Goal: Task Accomplishment & Management: Use online tool/utility

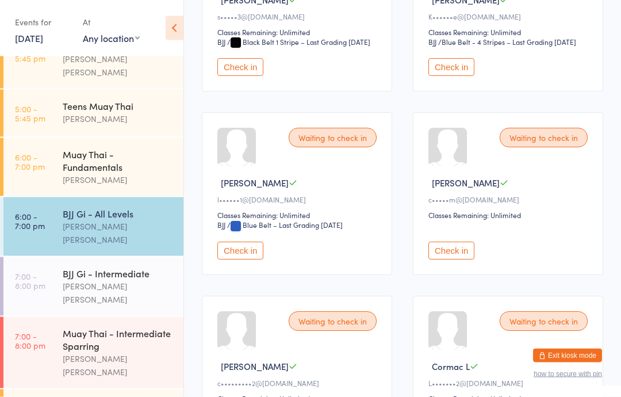
scroll to position [455, 0]
click at [245, 259] on button "Check in" at bounding box center [240, 250] width 46 height 18
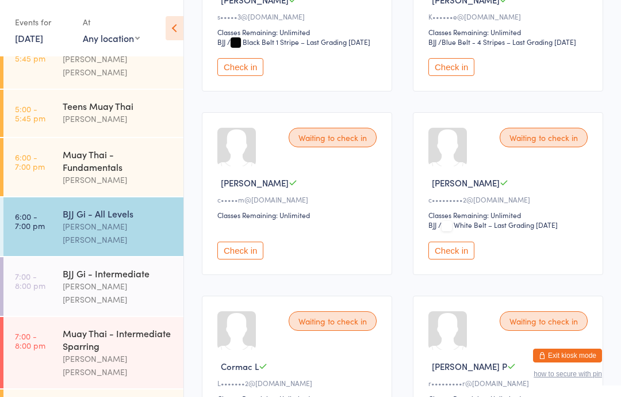
click at [142, 220] on div "[PERSON_NAME] [PERSON_NAME]" at bounding box center [118, 233] width 111 height 26
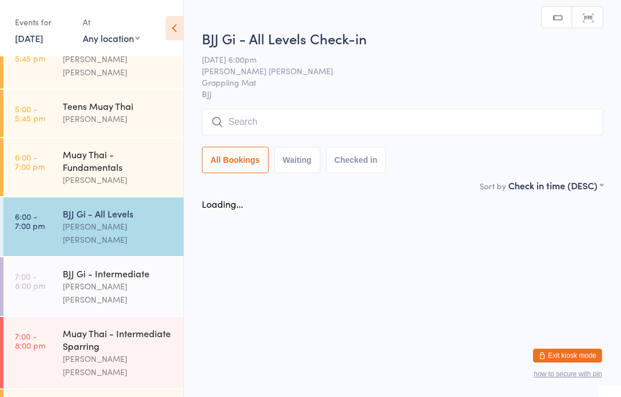
scroll to position [0, 0]
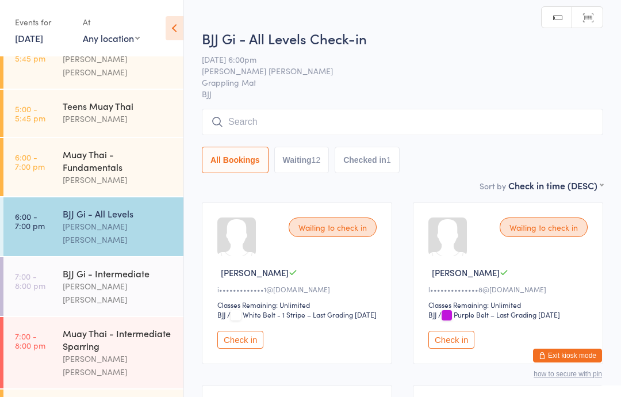
click at [355, 111] on input "search" at bounding box center [402, 122] width 401 height 26
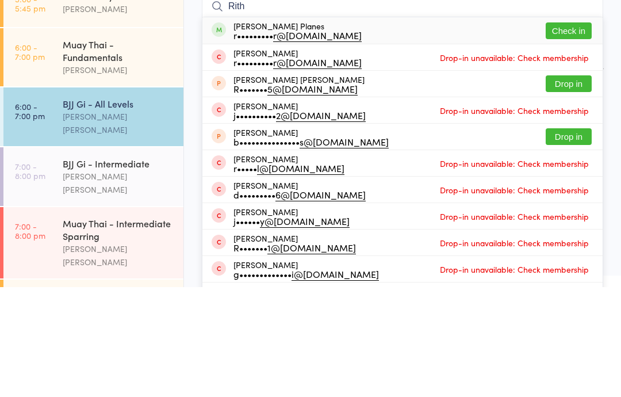
type input "Rith"
click at [578, 132] on button "Check in" at bounding box center [568, 140] width 46 height 17
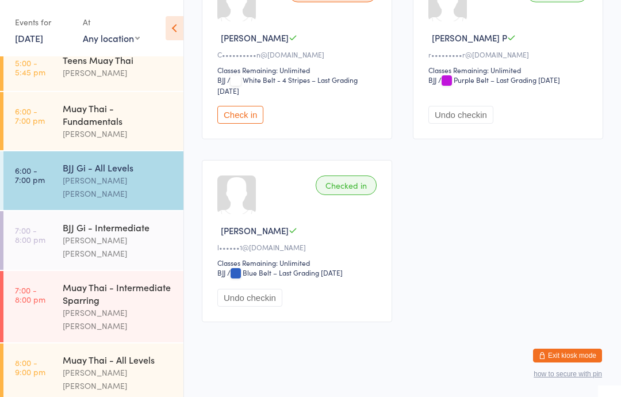
scroll to position [266, 0]
click at [97, 127] on div "[PERSON_NAME]" at bounding box center [118, 133] width 111 height 13
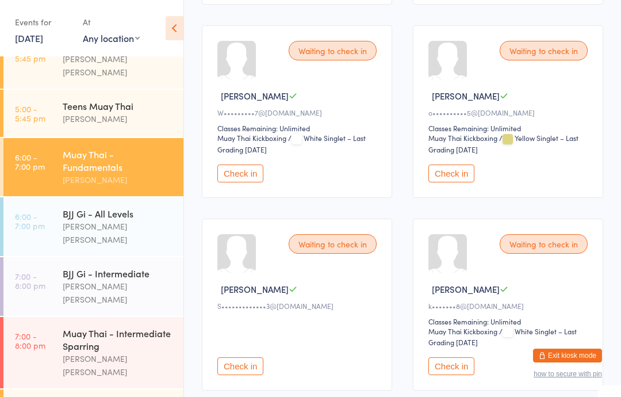
scroll to position [1570, 0]
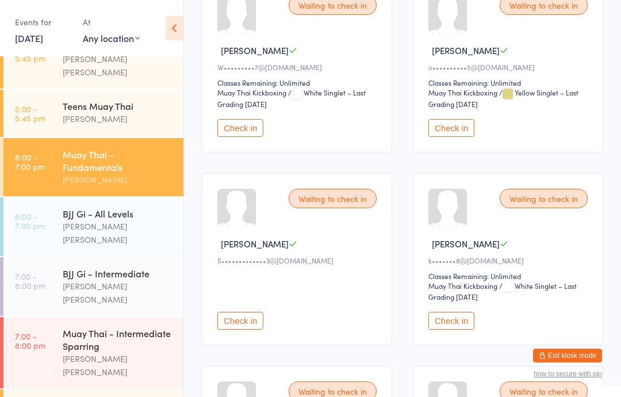
click at [445, 329] on button "Check in" at bounding box center [451, 321] width 46 height 18
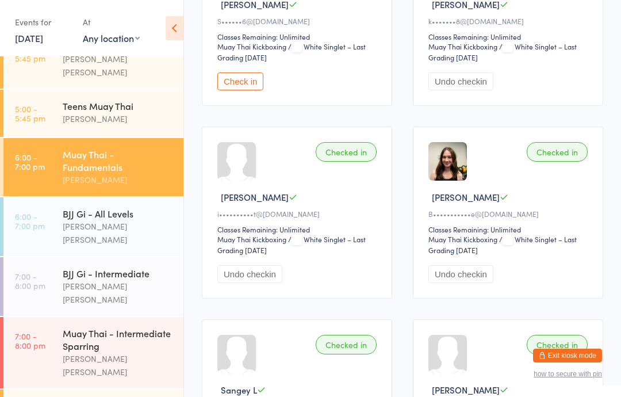
scroll to position [2965, 0]
click at [121, 211] on div "BJJ Gi - All Levels" at bounding box center [118, 213] width 111 height 13
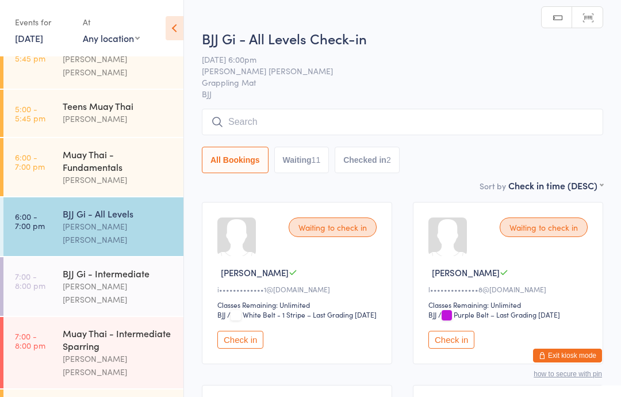
click at [129, 159] on div "Muay Thai - Fundamentals" at bounding box center [118, 160] width 111 height 25
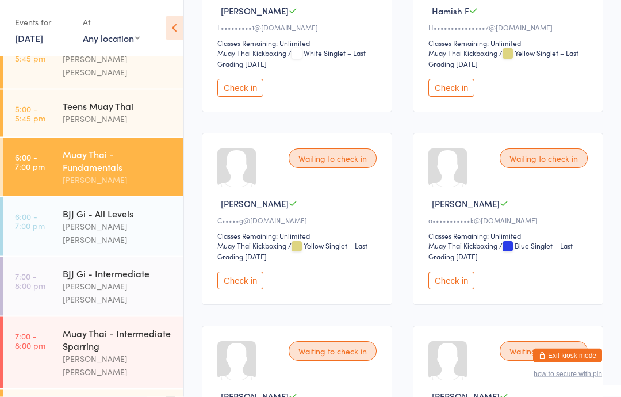
scroll to position [840, 0]
click at [118, 209] on div "BJJ Gi - All Levels" at bounding box center [118, 213] width 111 height 13
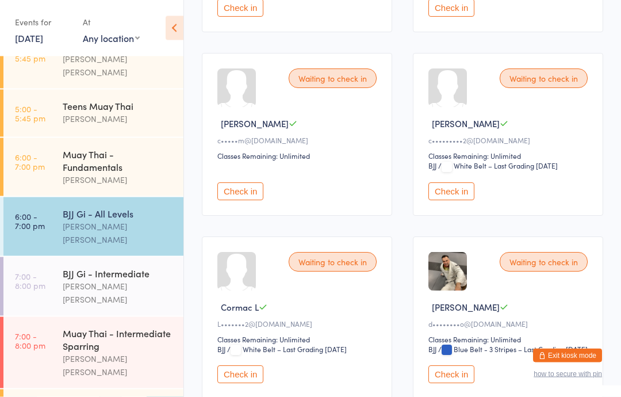
scroll to position [549, 0]
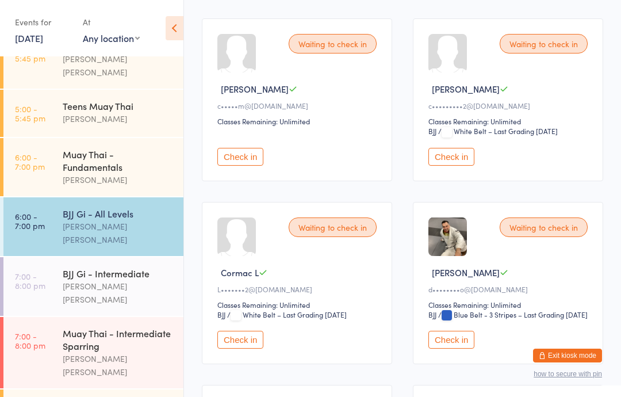
click at [454, 348] on button "Check in" at bounding box center [451, 339] width 46 height 18
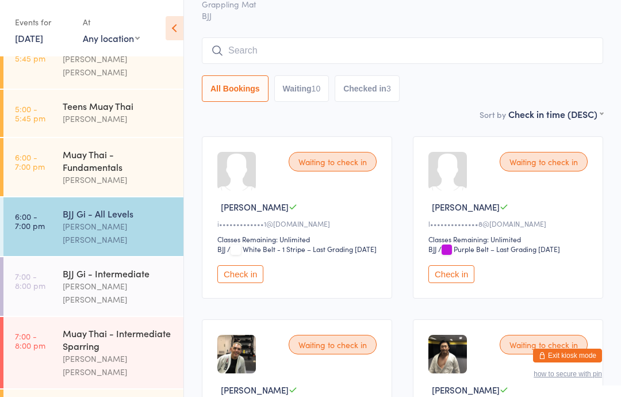
scroll to position [0, 0]
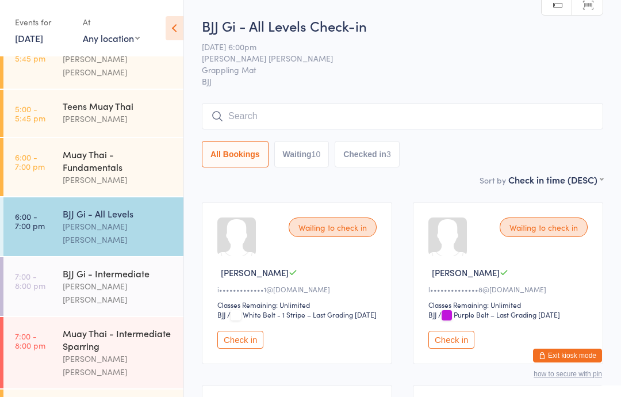
click at [319, 107] on input "search" at bounding box center [402, 116] width 401 height 26
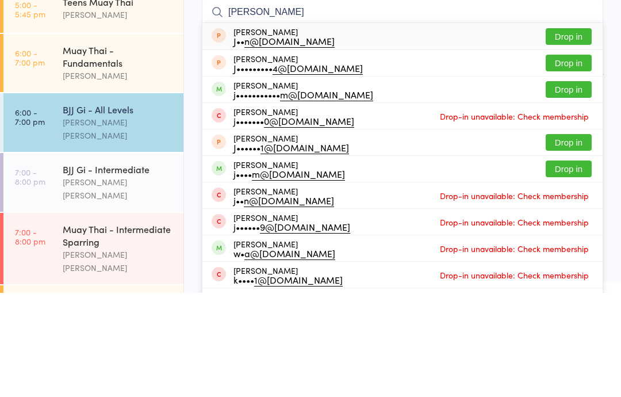
type input "[PERSON_NAME]"
click at [571, 185] on button "Drop in" at bounding box center [568, 193] width 46 height 17
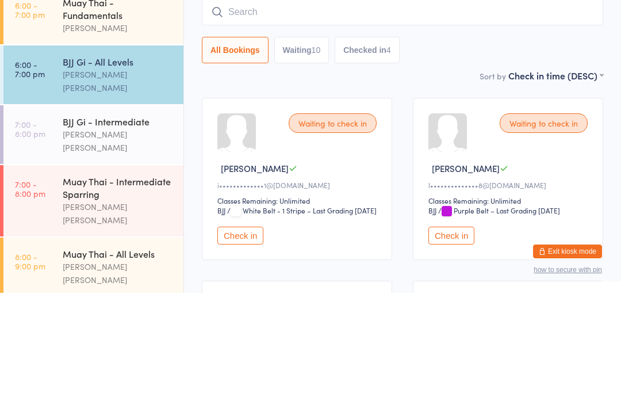
scroll to position [266, 0]
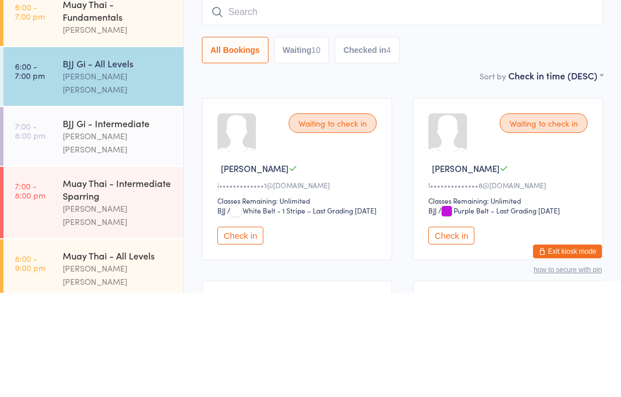
click at [121, 211] on div "BJJ Gi - Intermediate [PERSON_NAME] [PERSON_NAME]" at bounding box center [123, 240] width 121 height 59
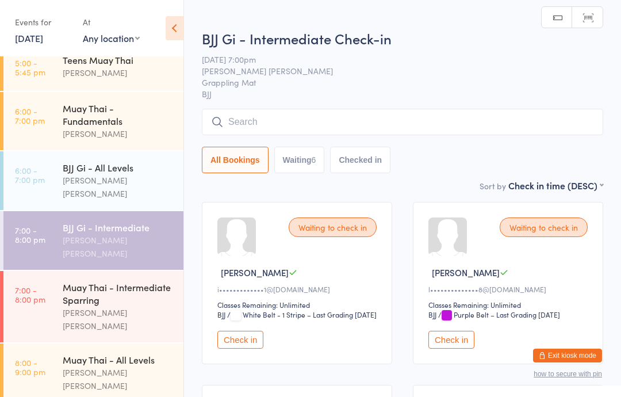
click at [266, 110] on input "search" at bounding box center [402, 122] width 401 height 26
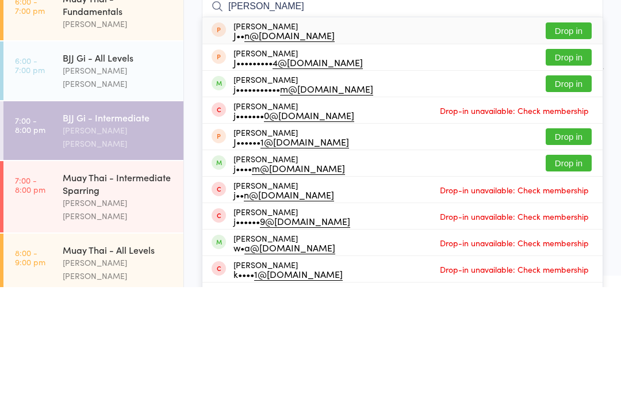
type input "[PERSON_NAME]"
click at [575, 185] on button "Drop in" at bounding box center [568, 193] width 46 height 17
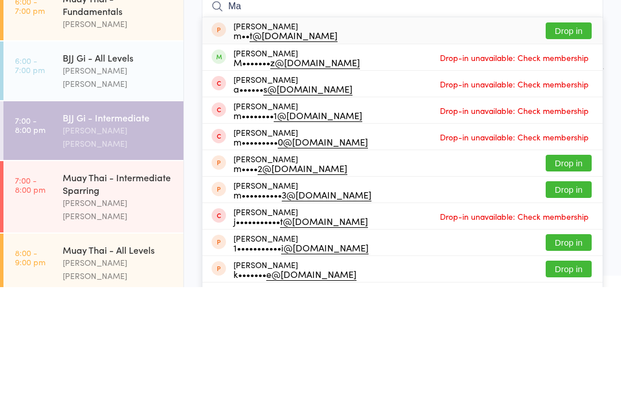
type input "M"
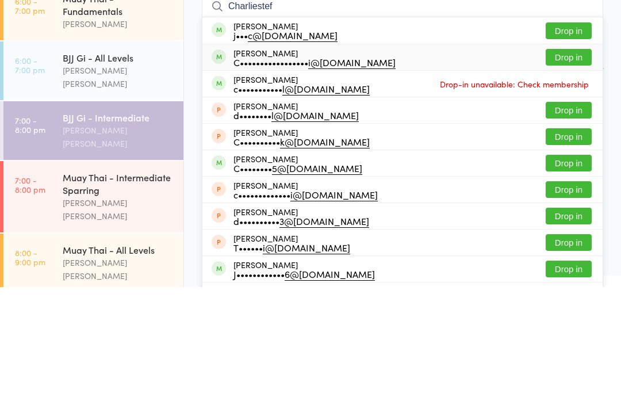
type input "Charliestef"
click at [418, 154] on div "[PERSON_NAME] C••••••••••••••••• i@[DOMAIN_NAME] Drop in" at bounding box center [402, 167] width 400 height 26
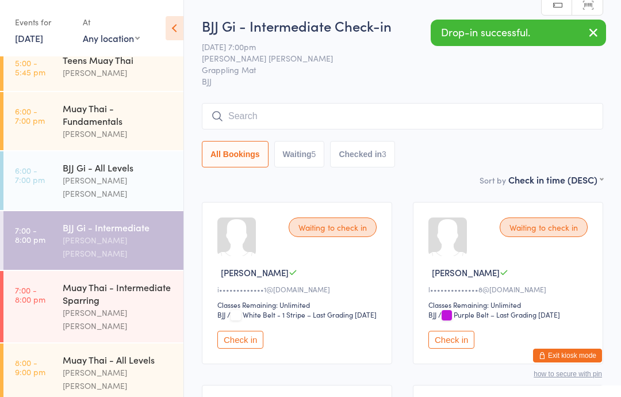
click at [601, 30] on button "button" at bounding box center [593, 33] width 25 height 26
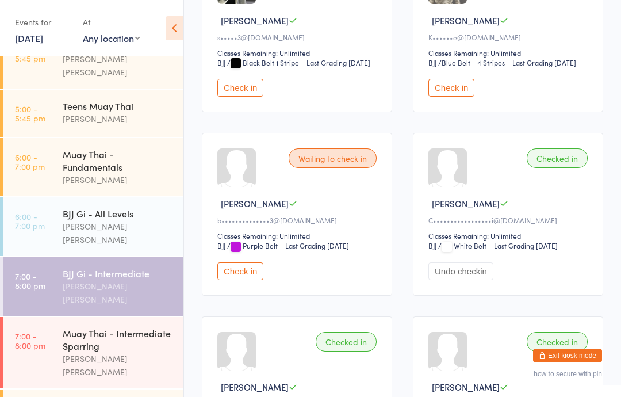
scroll to position [416, 0]
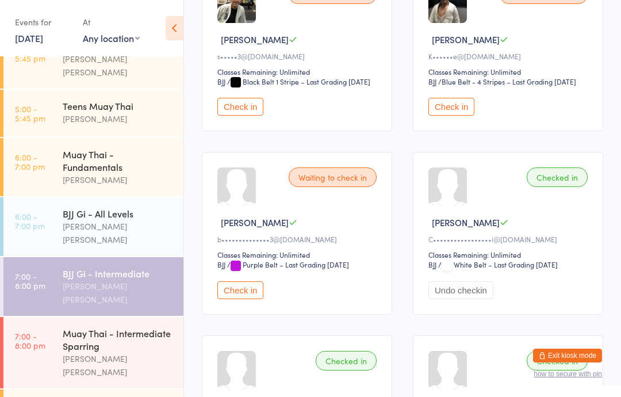
click at [456, 299] on button "Undo checkin" at bounding box center [460, 290] width 65 height 18
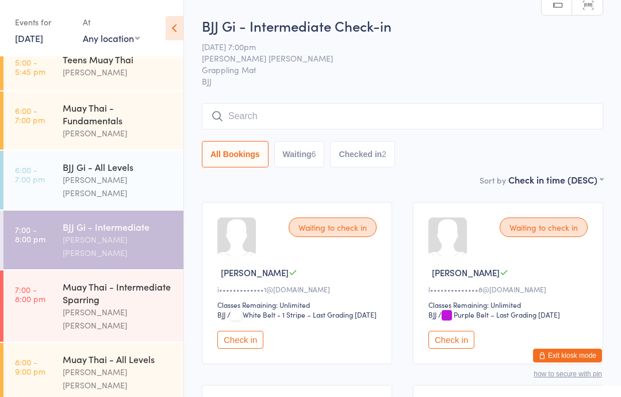
scroll to position [266, 0]
click at [119, 116] on div "Muay Thai - Fundamentals" at bounding box center [118, 114] width 111 height 25
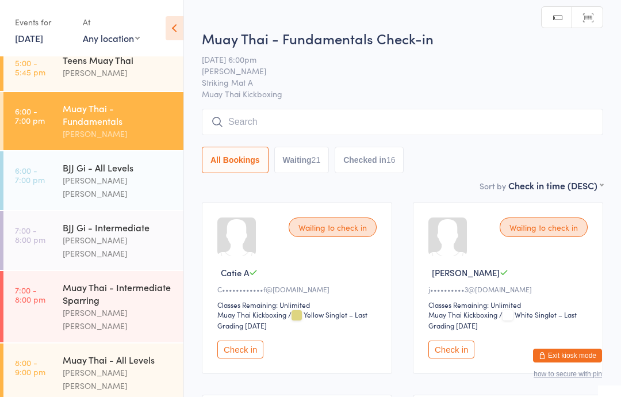
click at [291, 131] on input "search" at bounding box center [402, 122] width 401 height 26
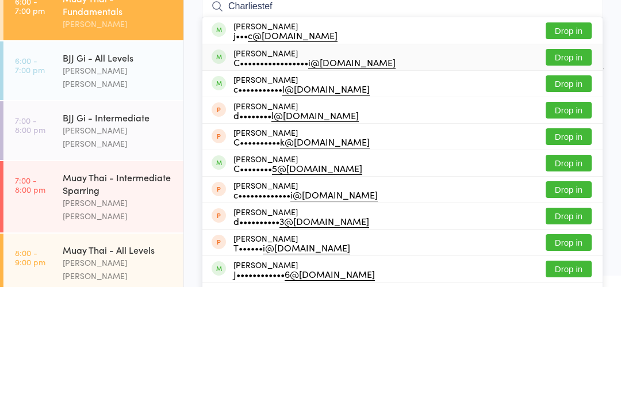
type input "Charliestef"
click at [365, 167] on div "C••••••••••••••••• i@[DOMAIN_NAME]" at bounding box center [314, 171] width 162 height 9
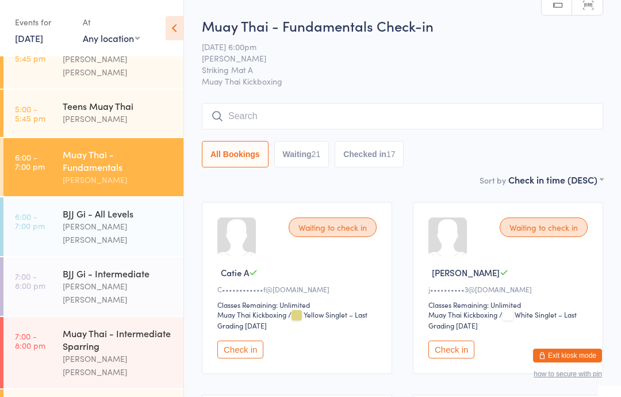
click at [344, 118] on input "search" at bounding box center [402, 116] width 401 height 26
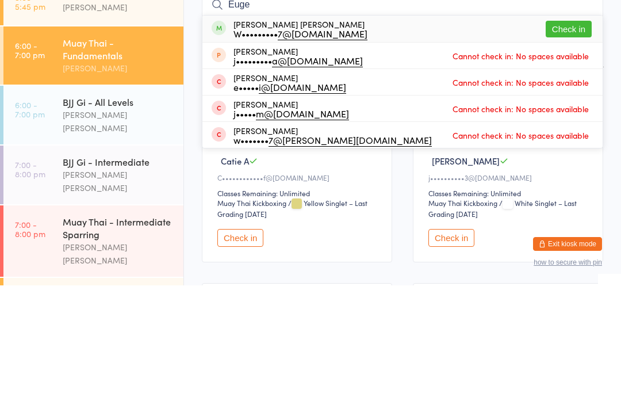
type input "Euge"
click at [575, 132] on button "Check in" at bounding box center [568, 140] width 46 height 17
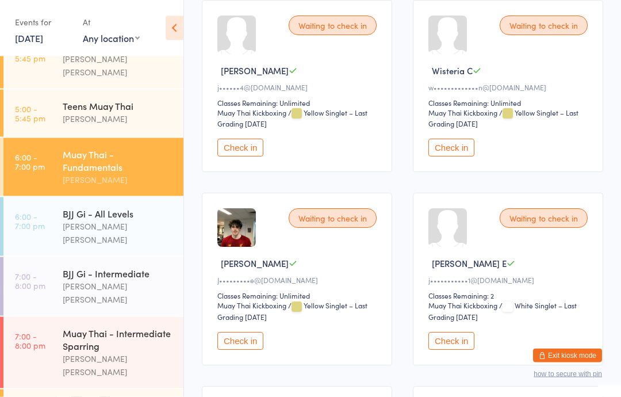
click at [448, 350] on button "Check in" at bounding box center [451, 341] width 46 height 18
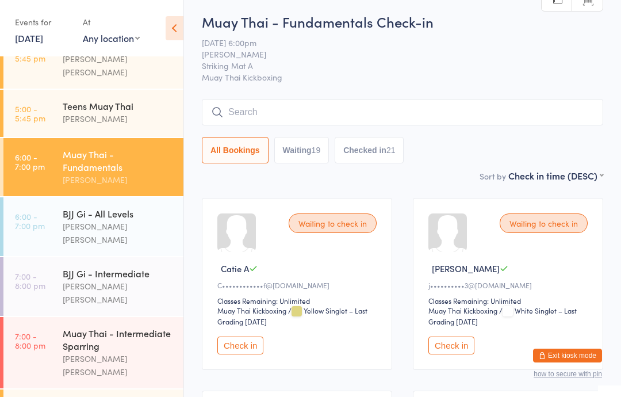
scroll to position [27, 0]
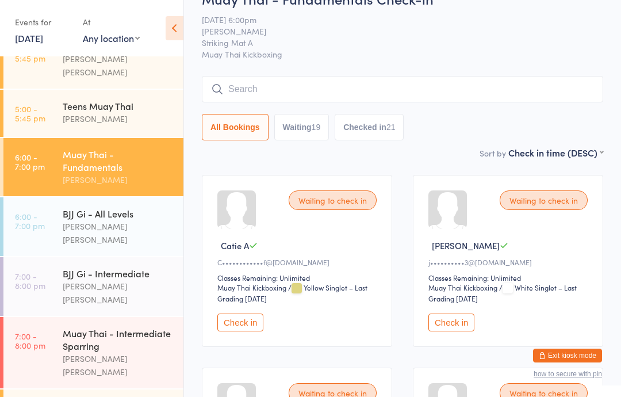
click at [395, 134] on button "Checked in 21" at bounding box center [369, 127] width 69 height 26
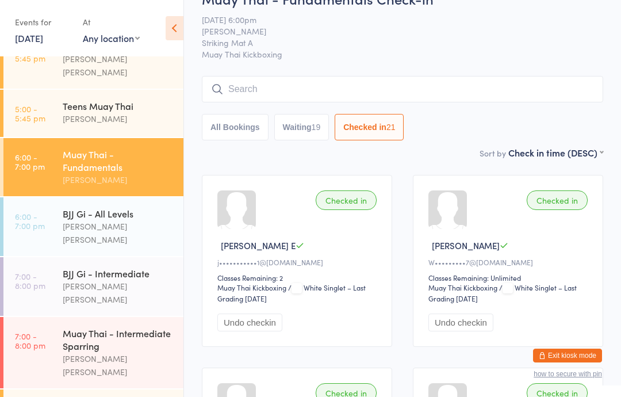
scroll to position [22, 0]
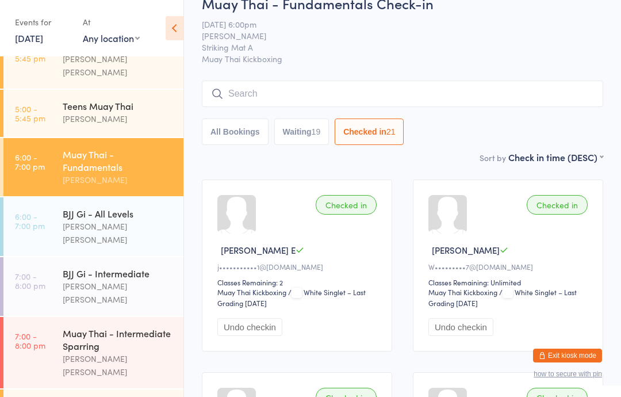
click at [240, 134] on button "All Bookings" at bounding box center [235, 131] width 67 height 26
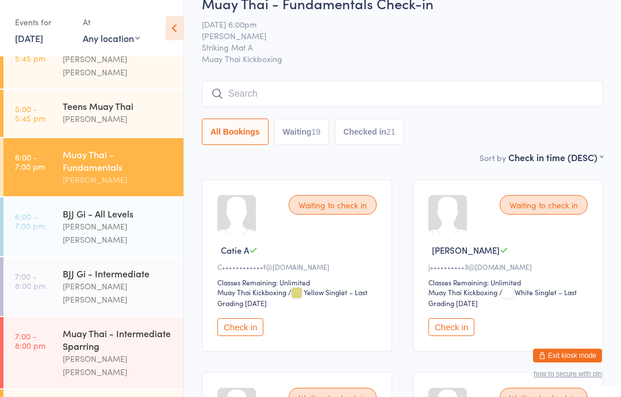
click at [103, 220] on div "[PERSON_NAME] [PERSON_NAME]" at bounding box center [118, 233] width 111 height 26
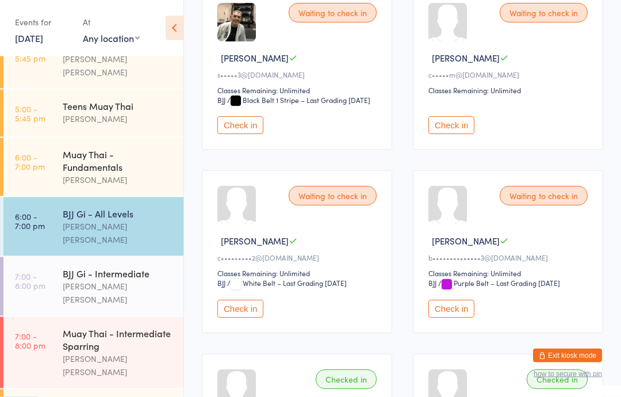
scroll to position [397, 0]
click at [456, 317] on button "Check in" at bounding box center [451, 308] width 46 height 18
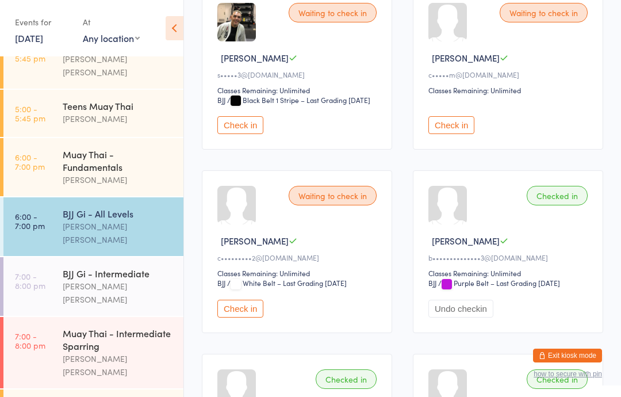
click at [127, 173] on div "[PERSON_NAME]" at bounding box center [118, 179] width 111 height 13
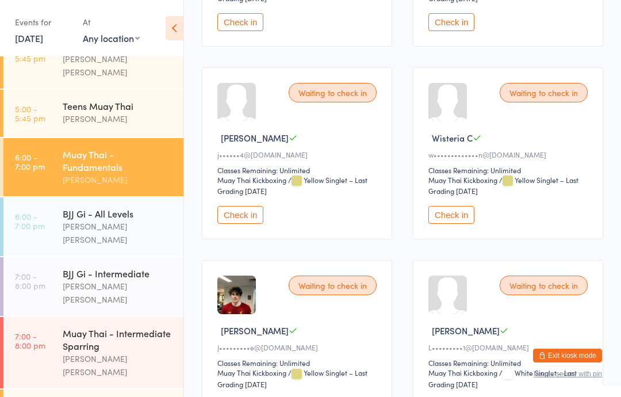
scroll to position [333, 0]
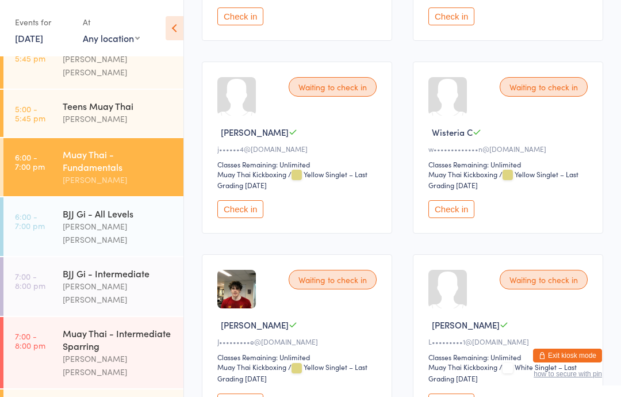
click at [242, 212] on button "Check in" at bounding box center [240, 209] width 46 height 18
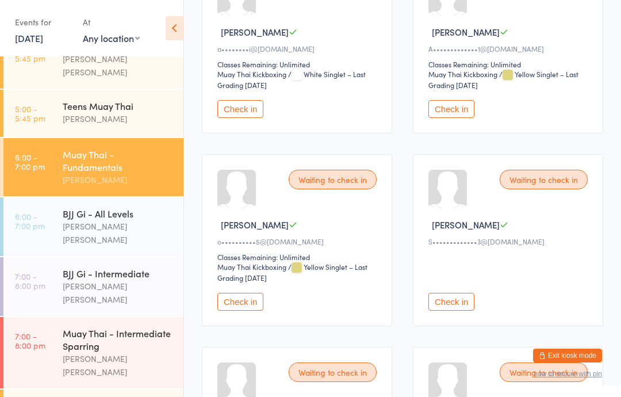
scroll to position [1036, 0]
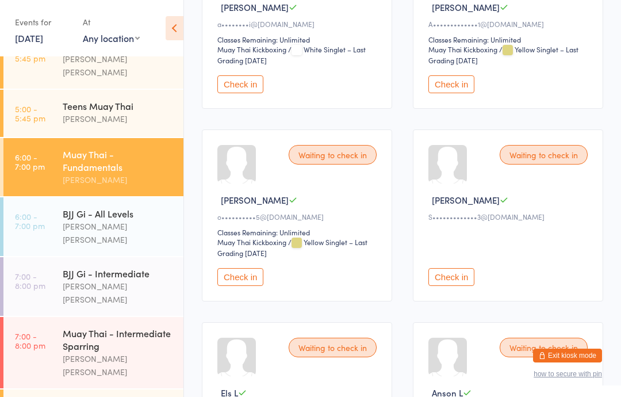
click at [453, 286] on button "Check in" at bounding box center [451, 277] width 46 height 18
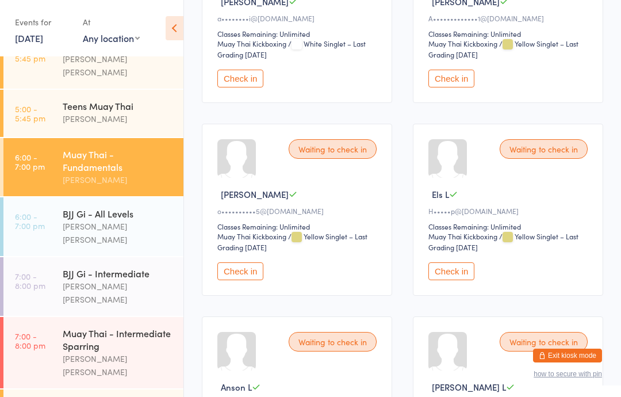
scroll to position [1046, 0]
